Goal: Task Accomplishment & Management: Use online tool/utility

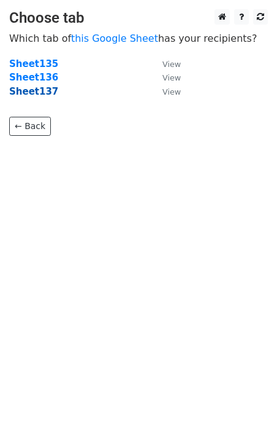
click at [38, 92] on strong "Sheet137" at bounding box center [33, 91] width 49 height 11
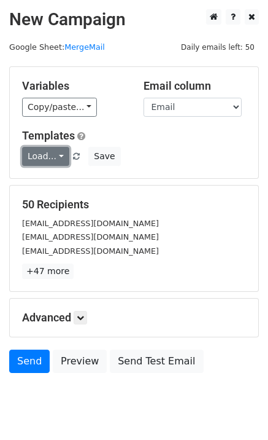
click at [43, 164] on link "Load..." at bounding box center [45, 156] width 47 height 19
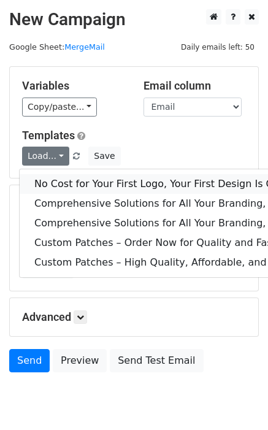
click at [62, 181] on link "No Cost for Your First Logo, Your First Design Is On Us!" at bounding box center [251, 184] width 462 height 20
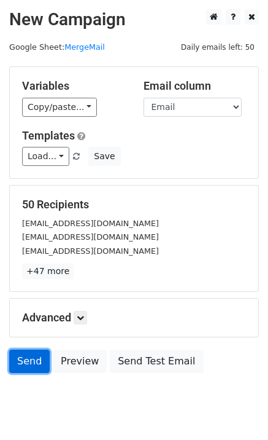
click at [26, 363] on link "Send" at bounding box center [29, 360] width 41 height 23
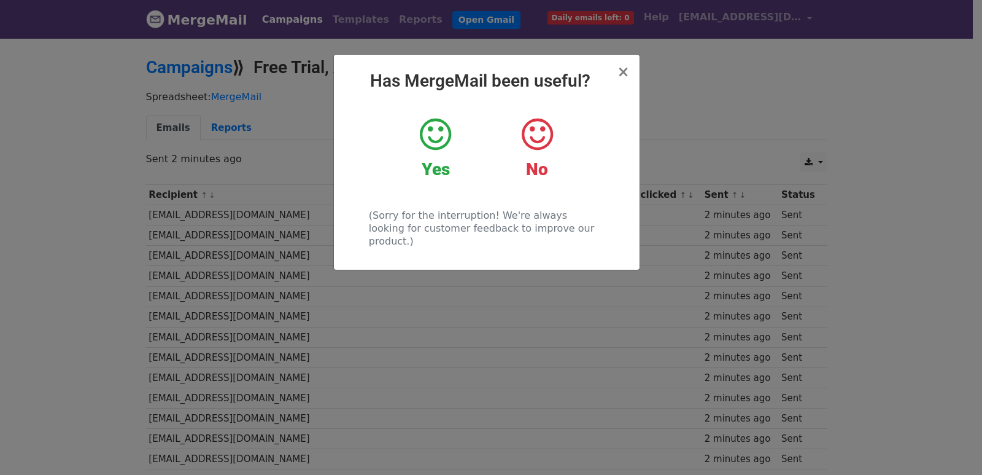
click at [409, 306] on div "× Has MergeMail been useful? Yes No (Sorry for the interruption! We're always l…" at bounding box center [491, 256] width 982 height 438
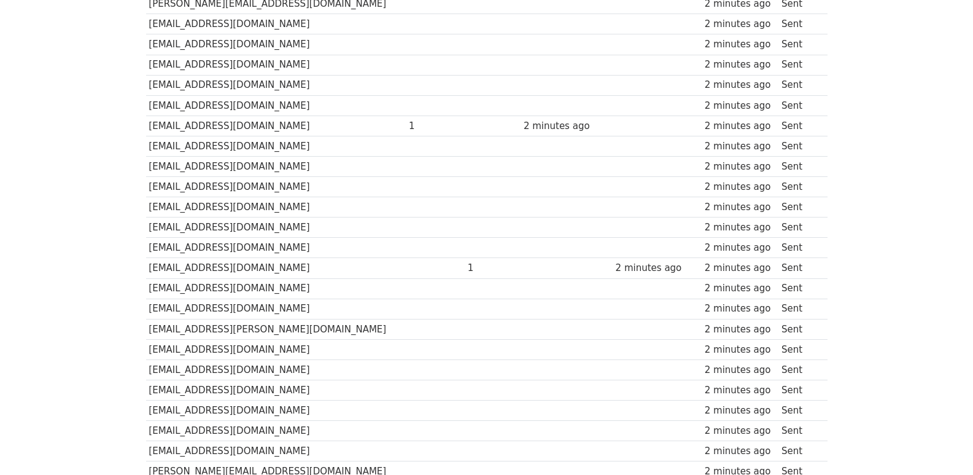
scroll to position [855, 0]
